Goal: Check status

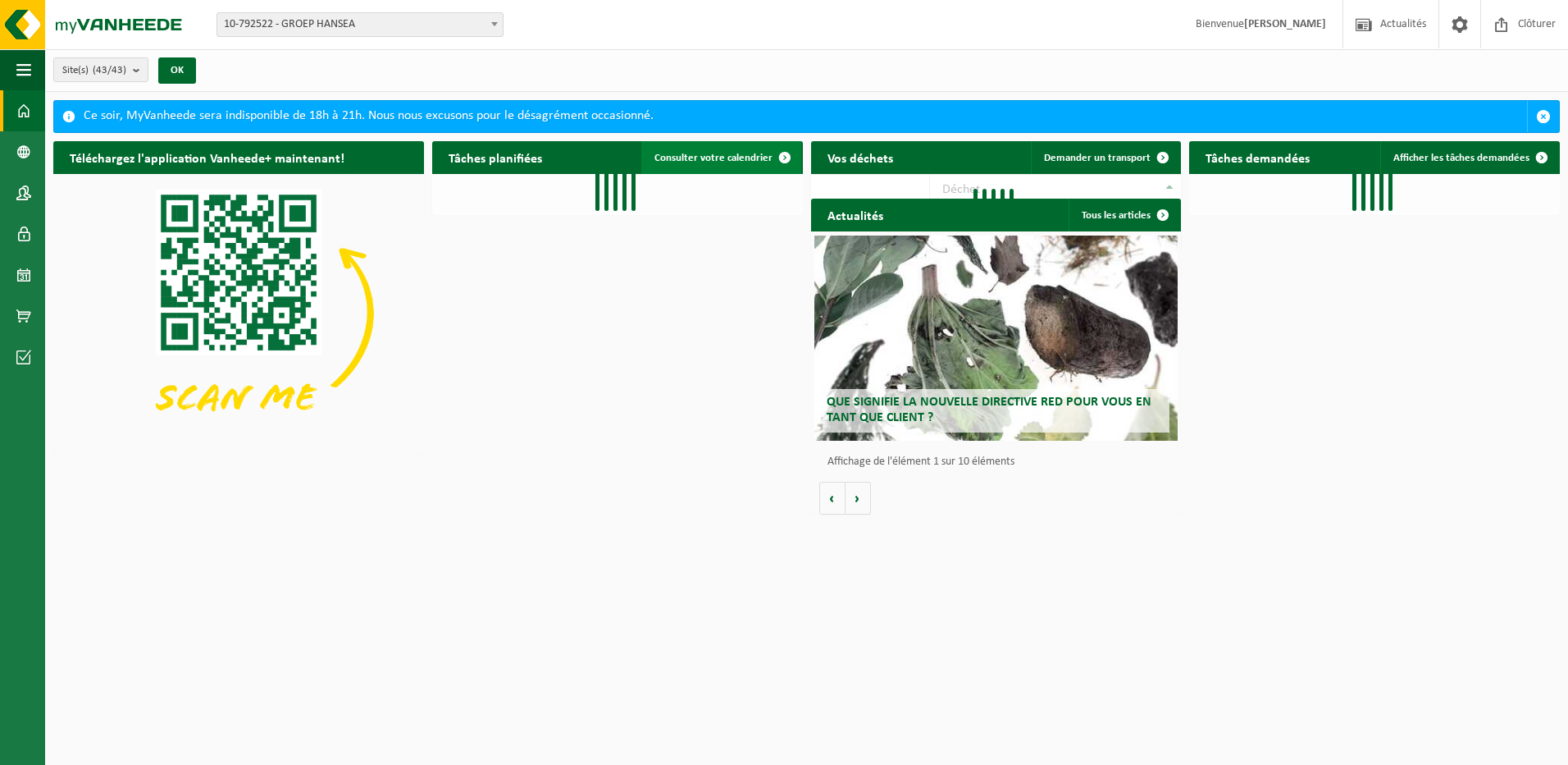
click at [762, 152] on span "Consulter votre calendrier" at bounding box center [713, 157] width 118 height 11
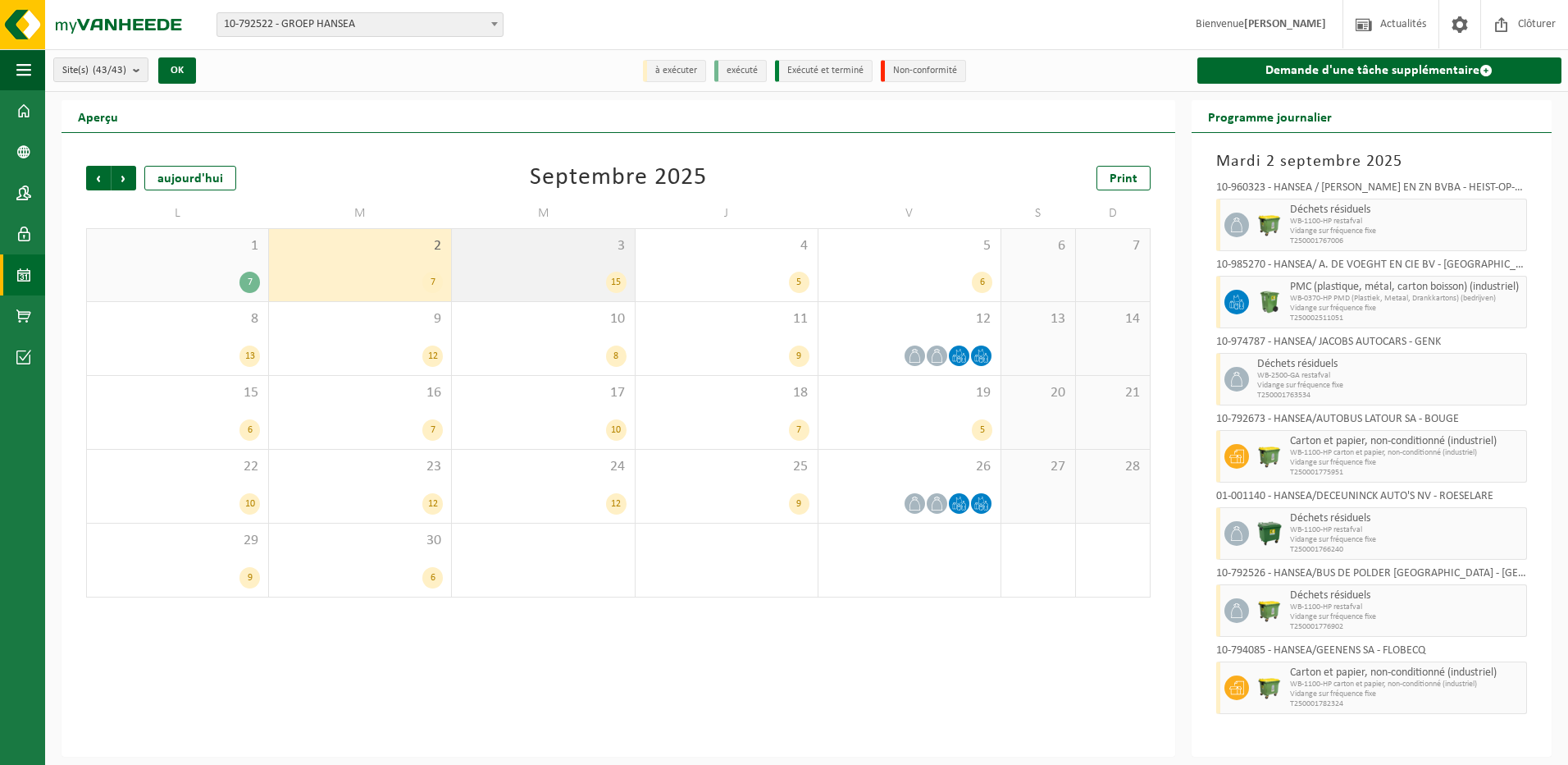
click at [511, 260] on div "3 15" at bounding box center [543, 265] width 182 height 72
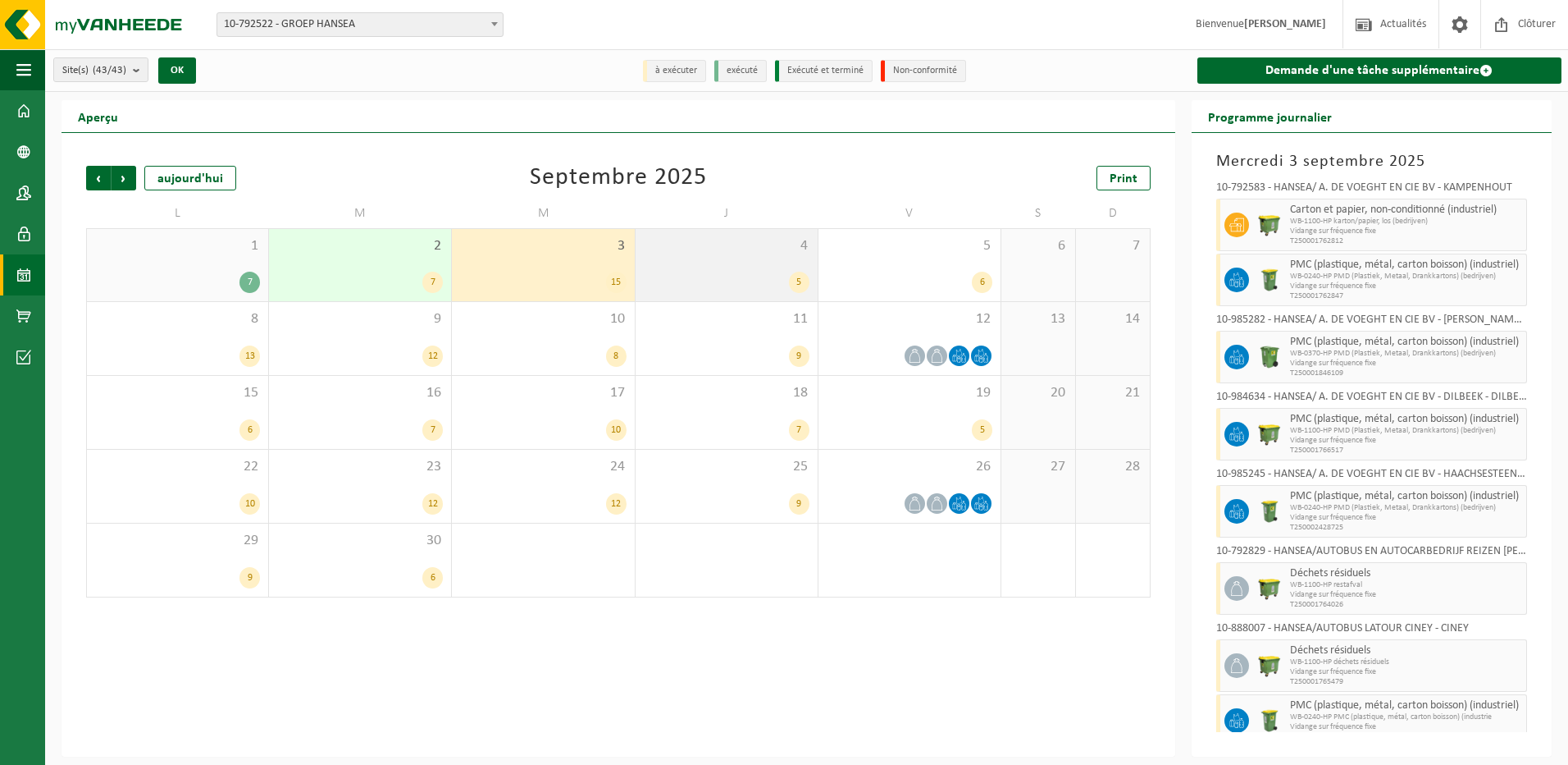
click at [689, 264] on div "4 5" at bounding box center [726, 265] width 182 height 72
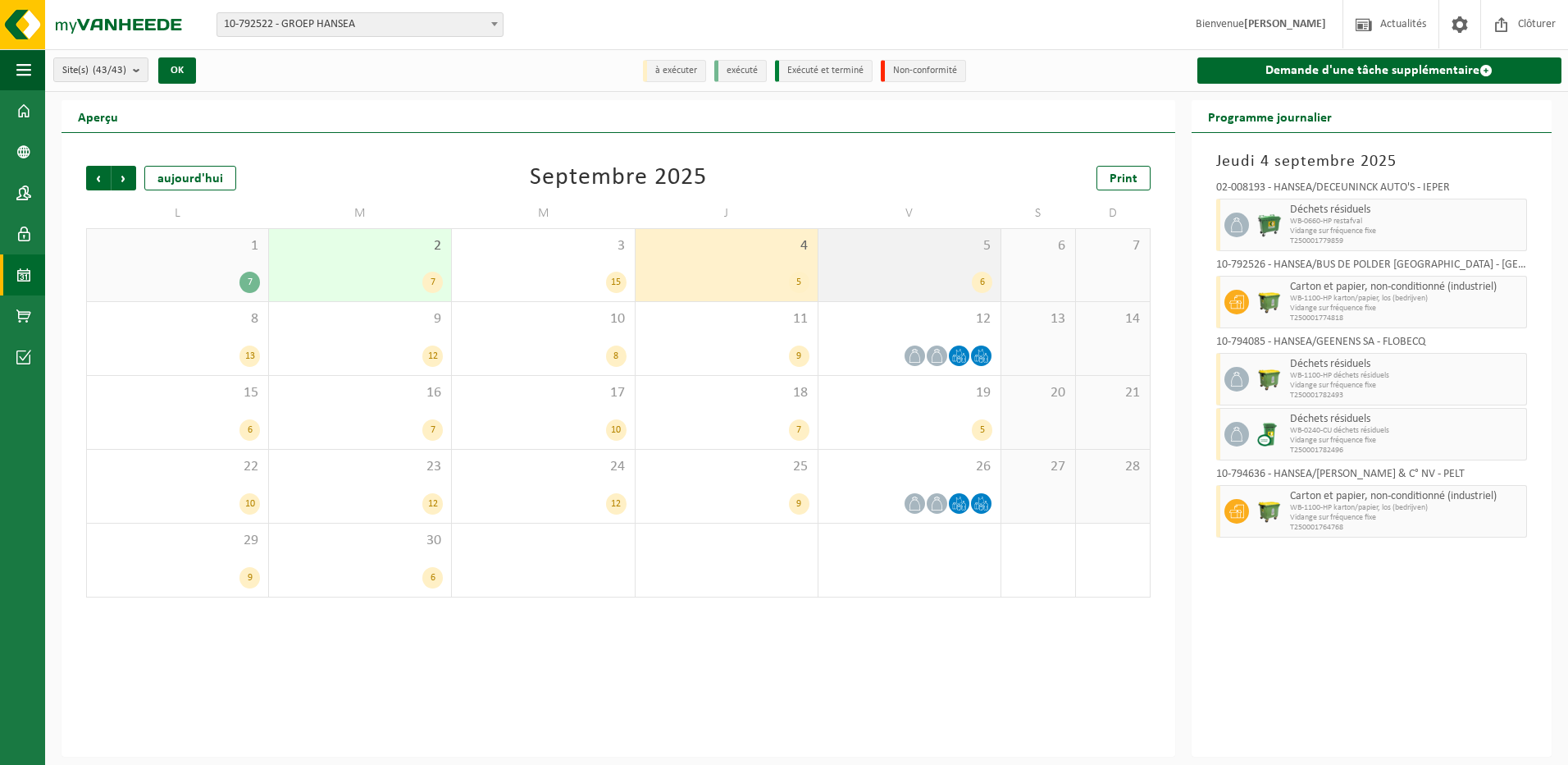
click at [942, 264] on div "5 6" at bounding box center [909, 265] width 182 height 72
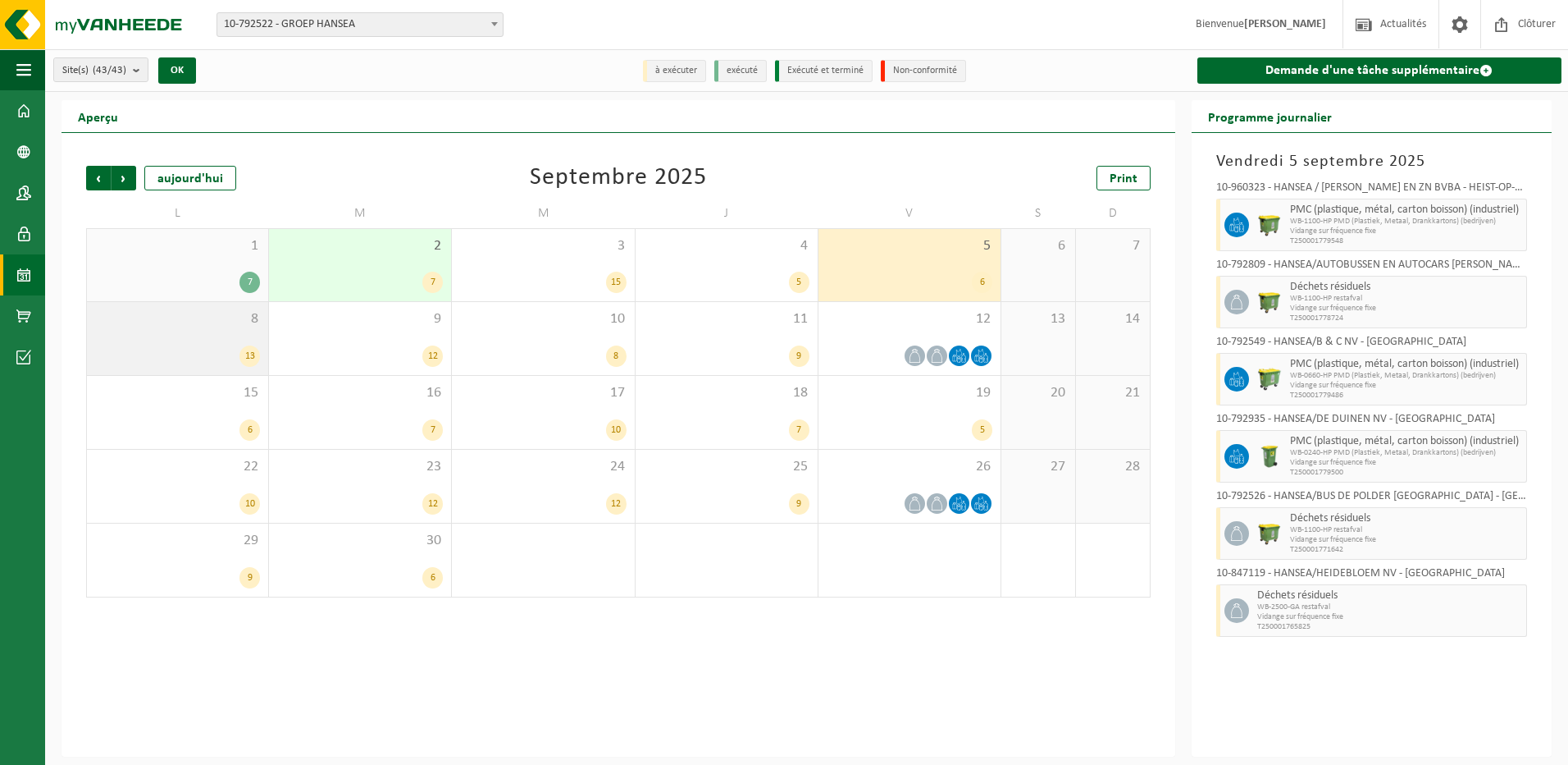
click at [209, 337] on div "8 13" at bounding box center [177, 338] width 181 height 73
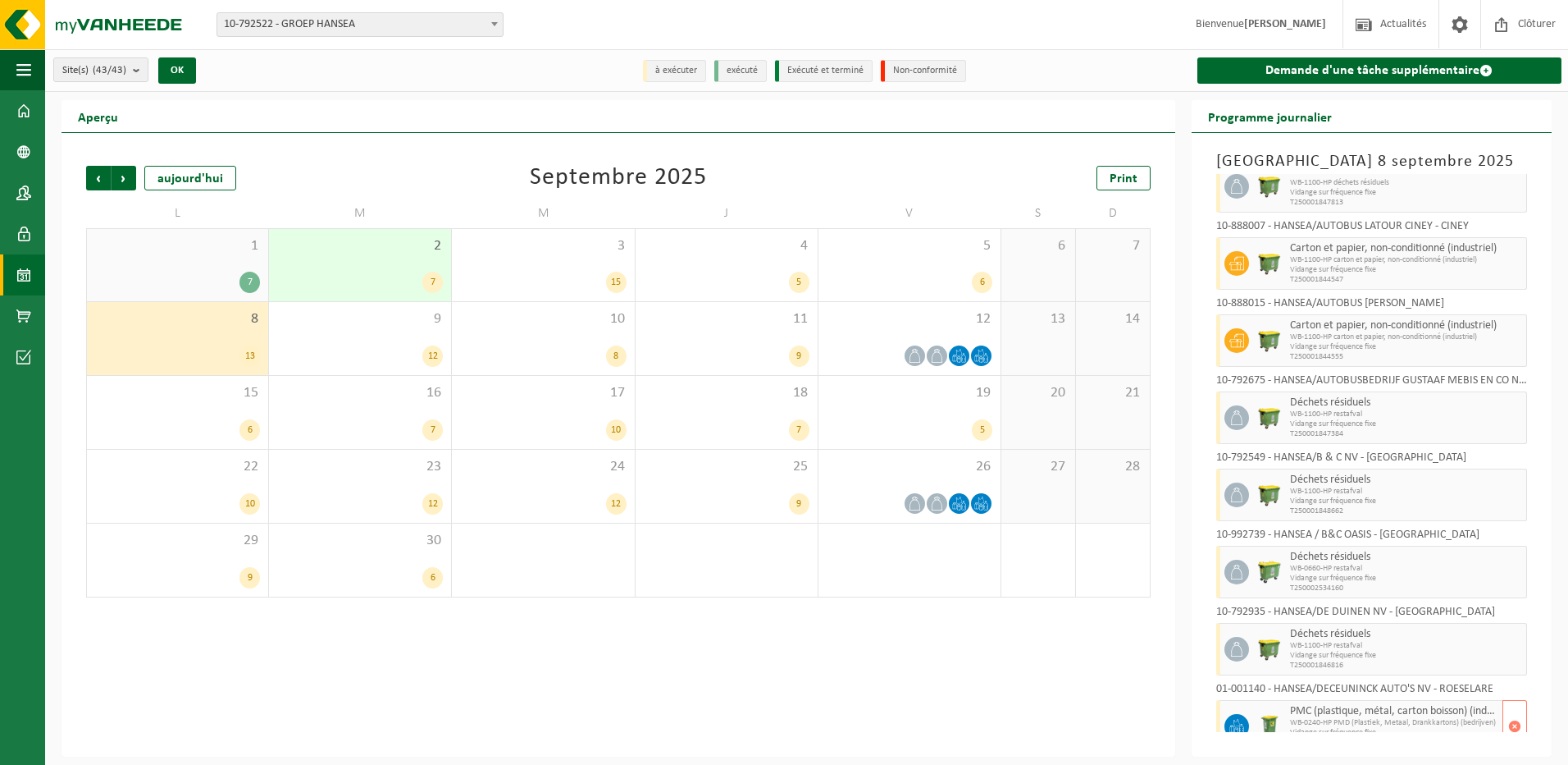
scroll to position [119, 0]
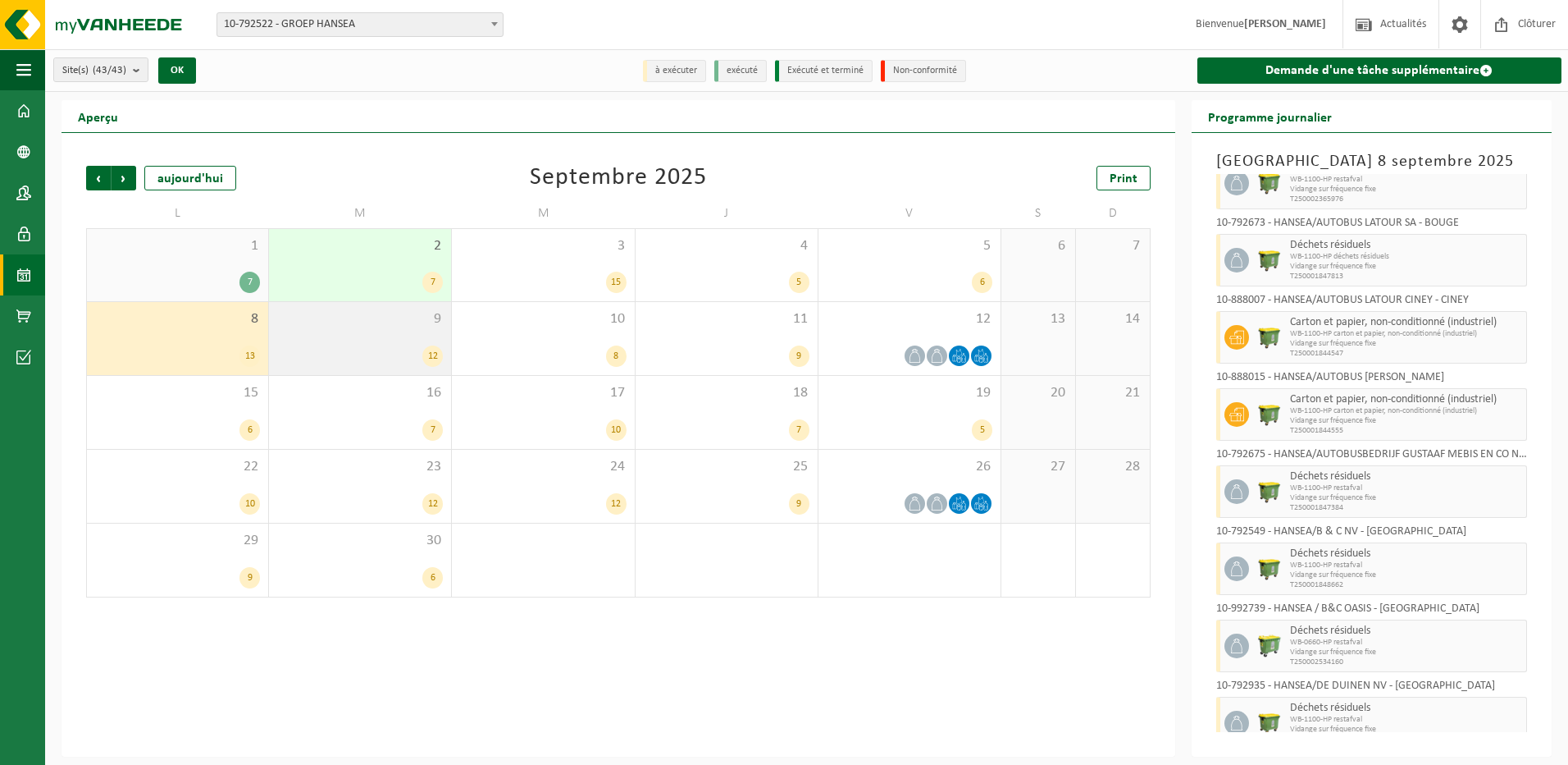
click at [331, 329] on div "9 12" at bounding box center [359, 338] width 182 height 73
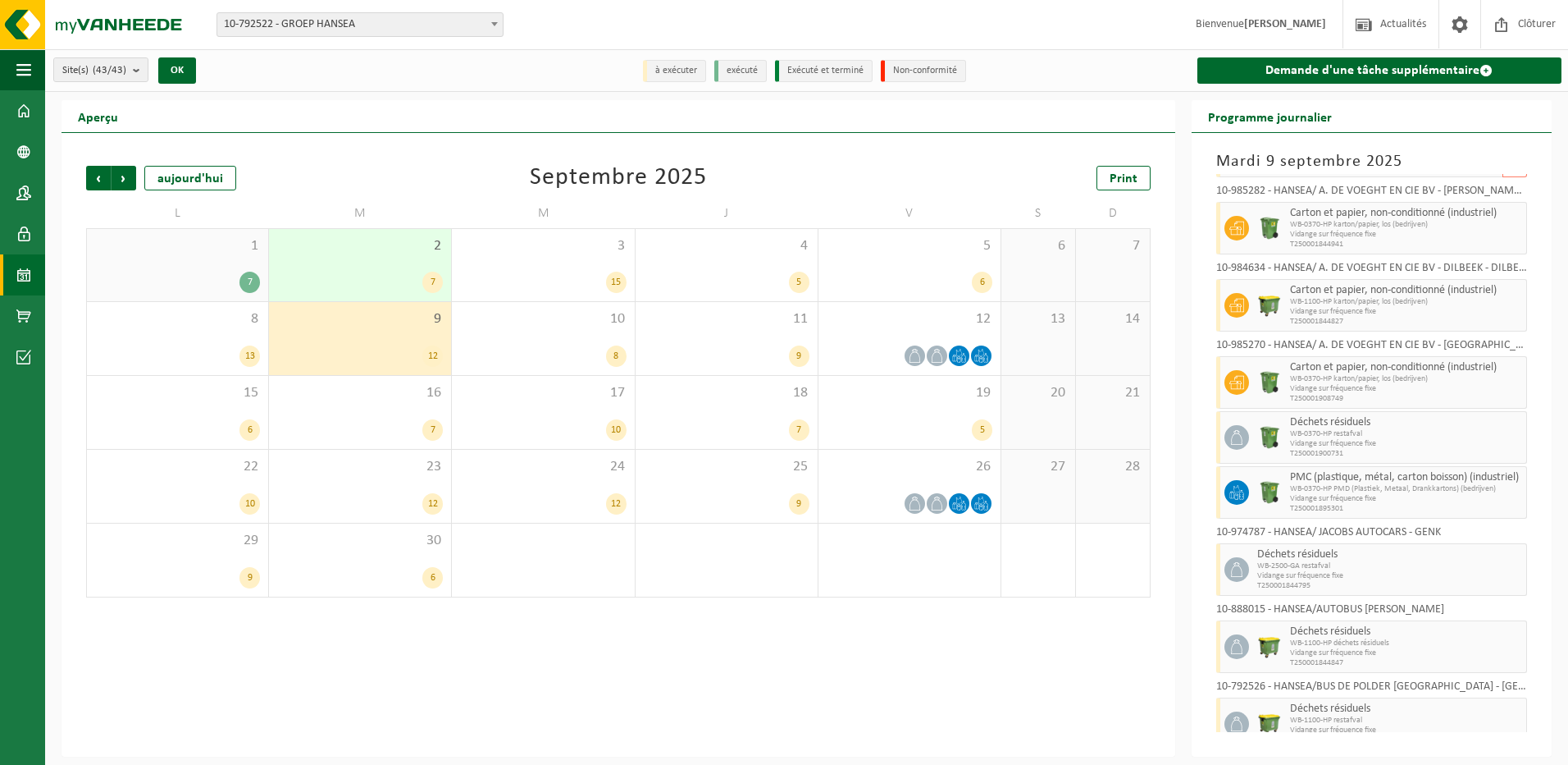
scroll to position [282, 0]
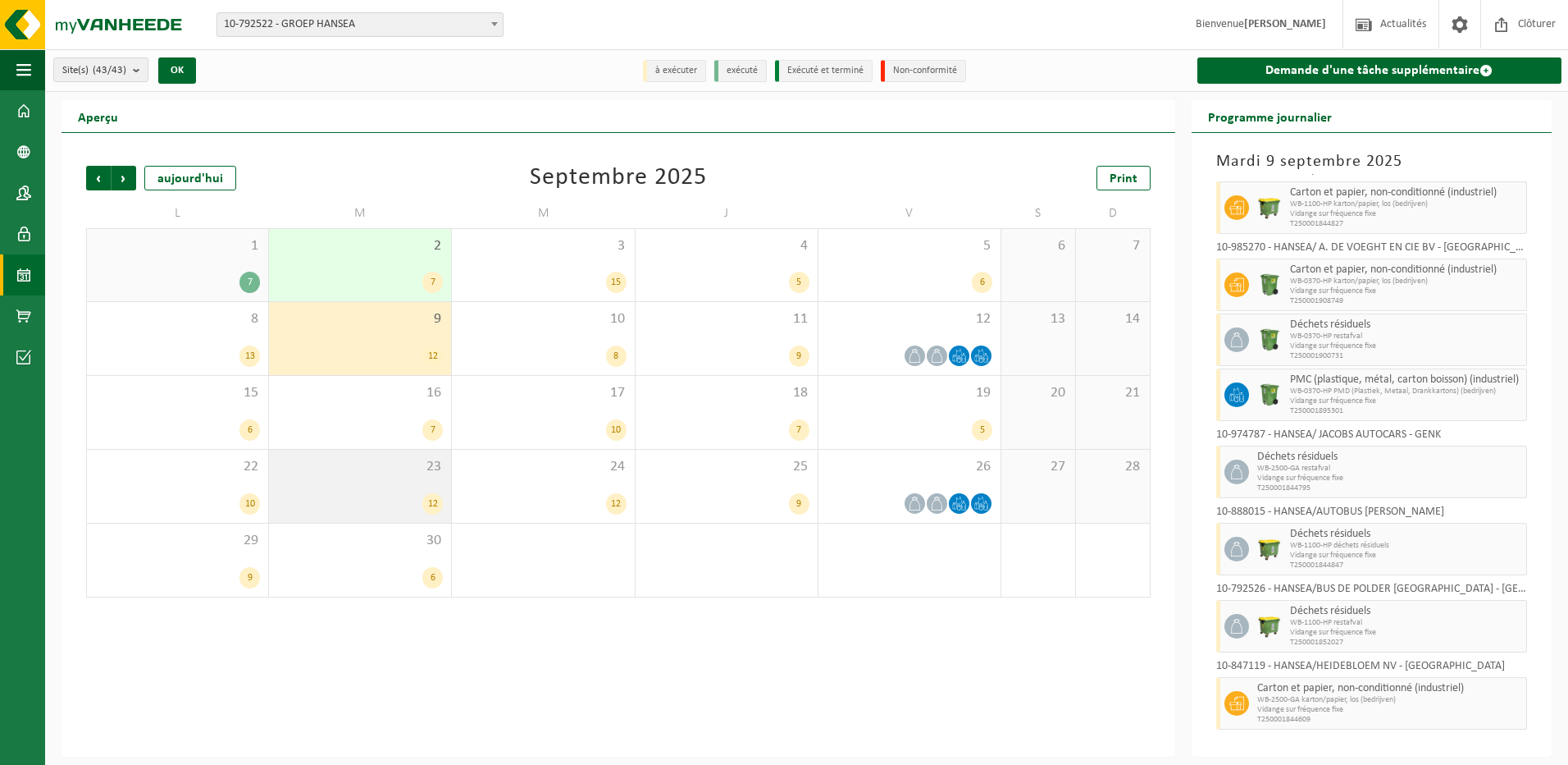
click at [336, 486] on div "23 12" at bounding box center [359, 485] width 182 height 73
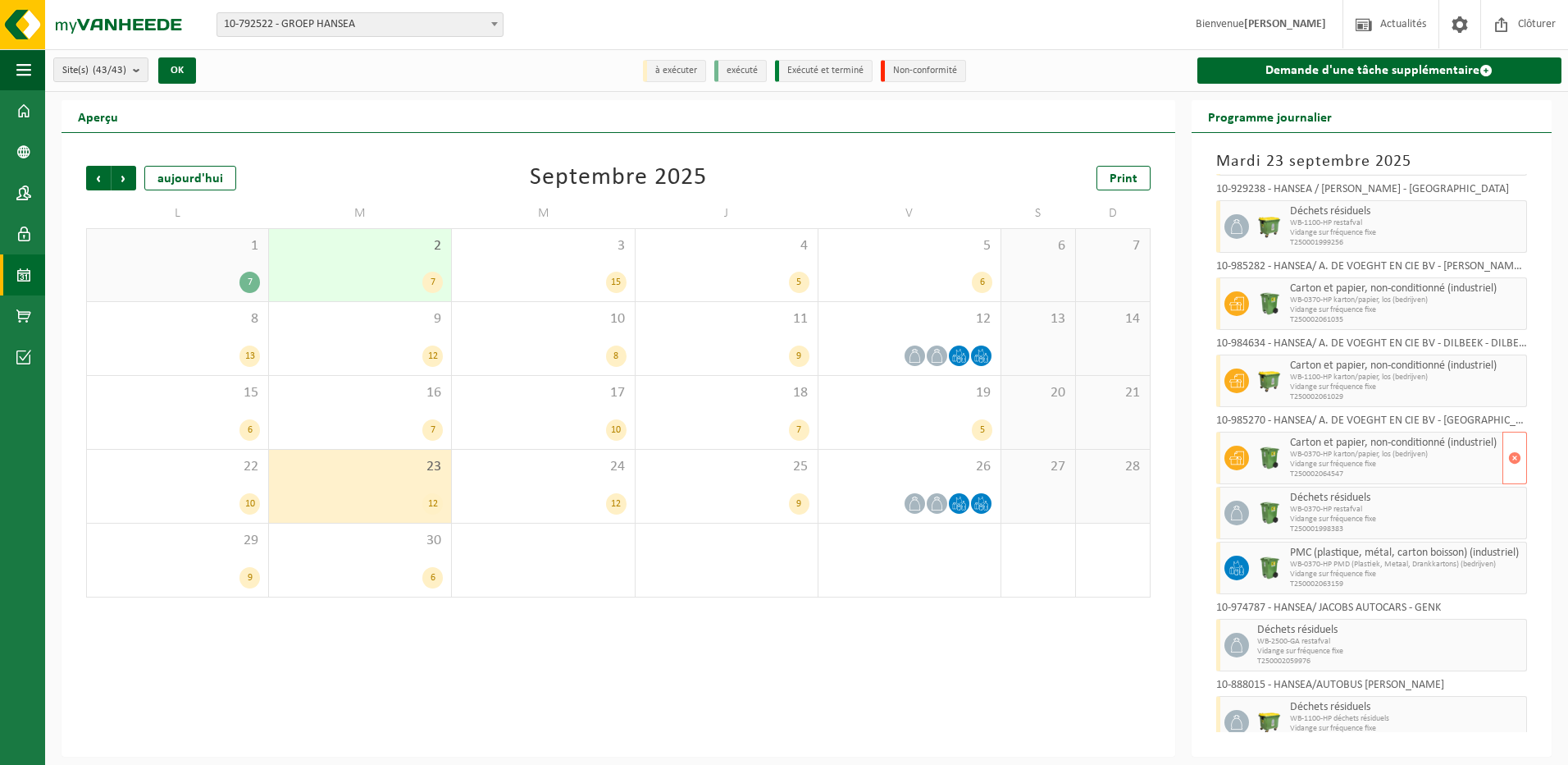
scroll to position [304, 0]
